Goal: Navigation & Orientation: Find specific page/section

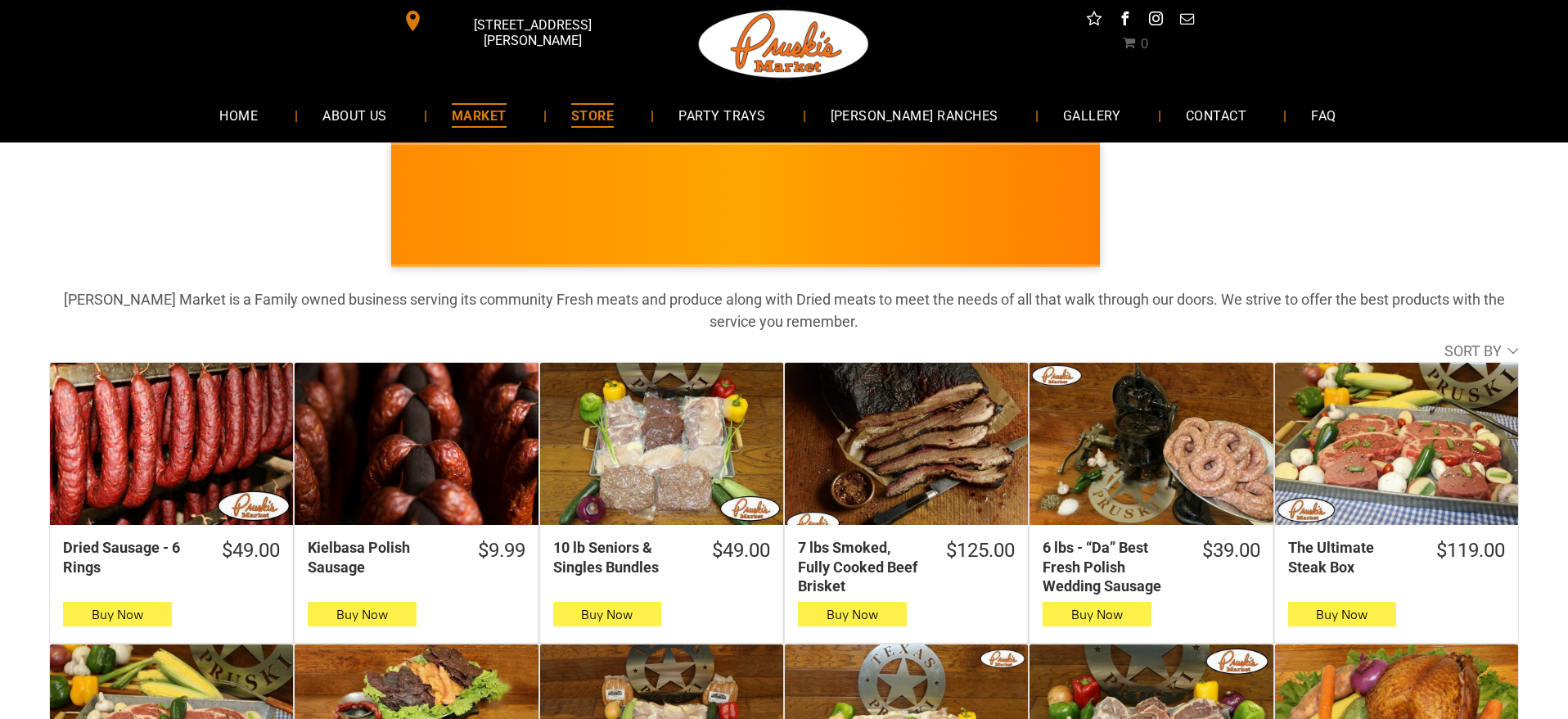
click at [506, 117] on span "MARKET" at bounding box center [479, 115] width 55 height 24
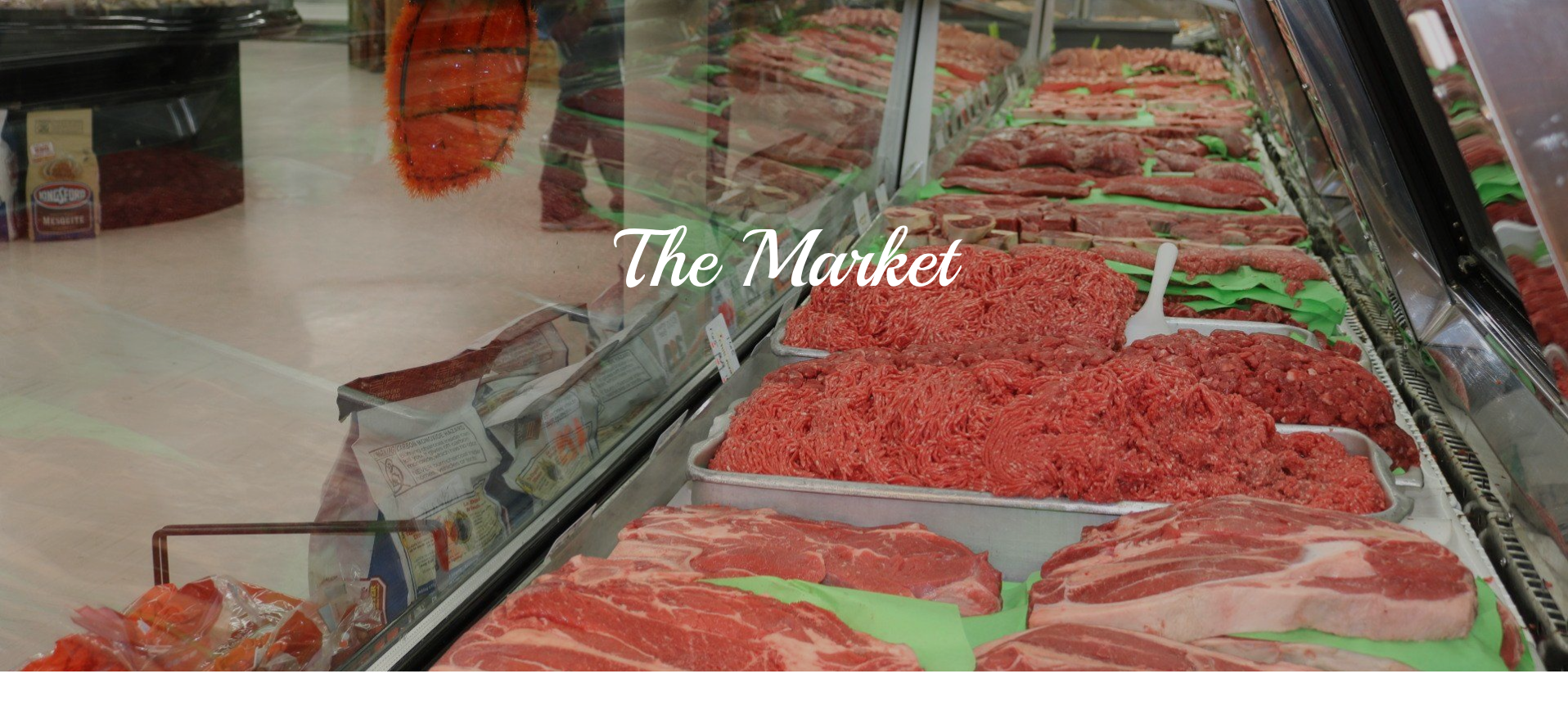
scroll to position [322, 0]
